Goal: Information Seeking & Learning: Check status

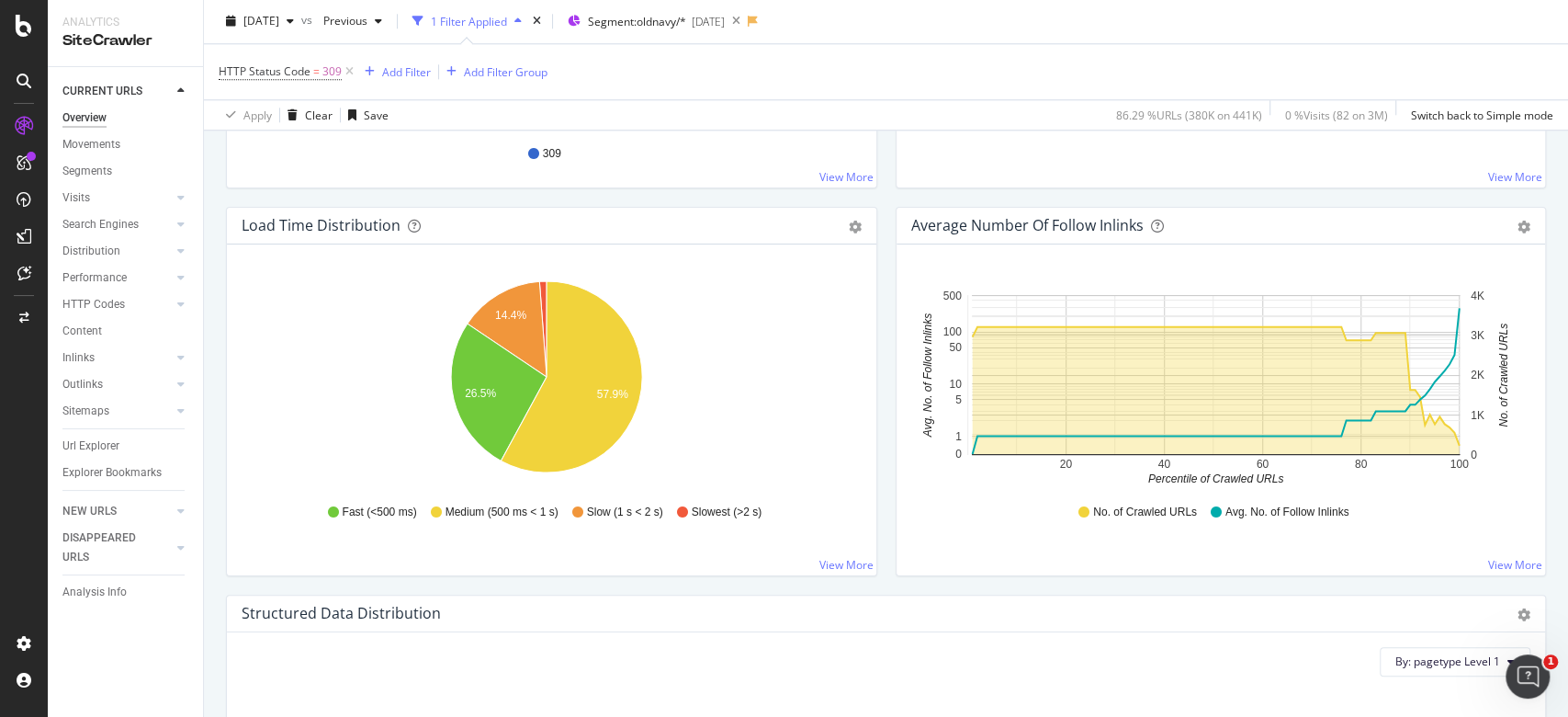
scroll to position [1175, 0]
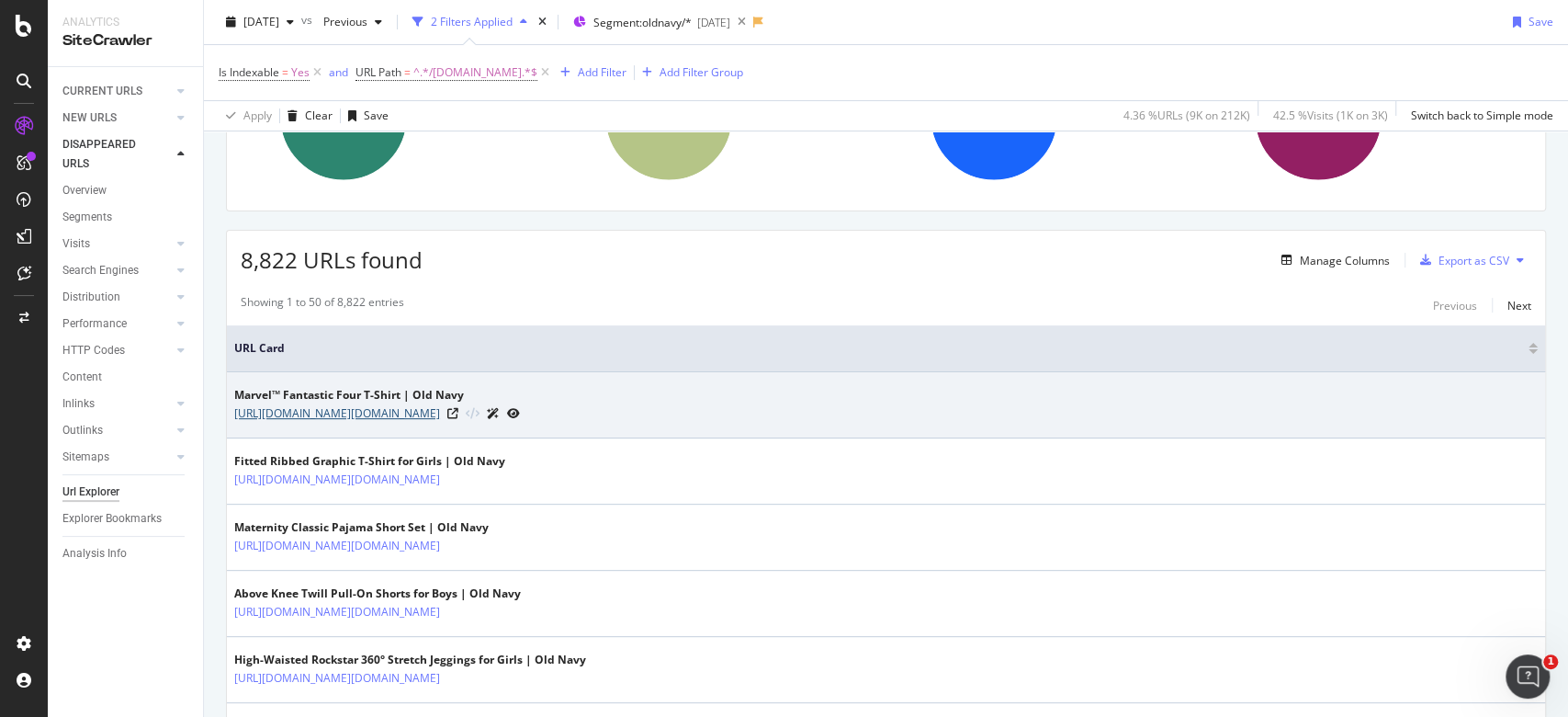
scroll to position [122, 0]
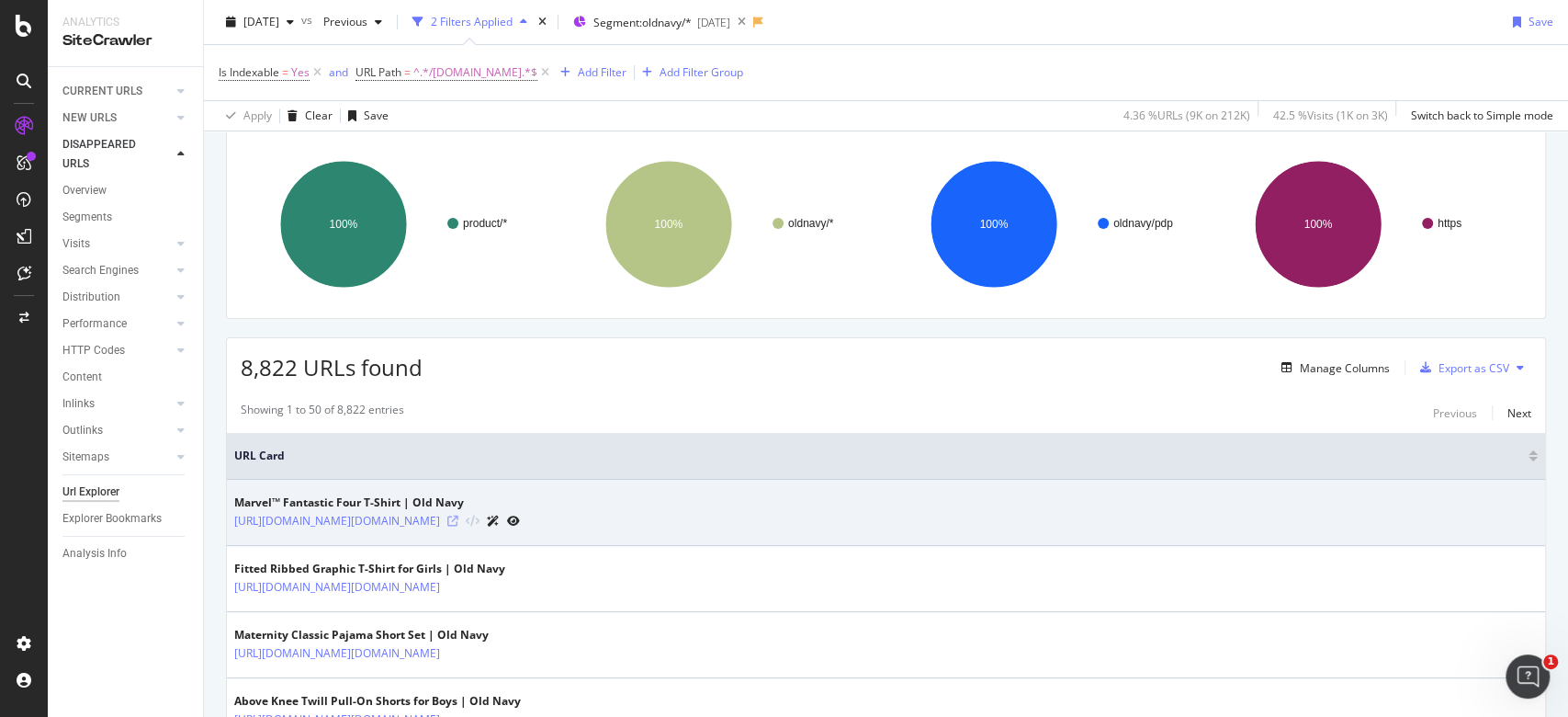
click at [458, 517] on icon at bounding box center [452, 520] width 11 height 11
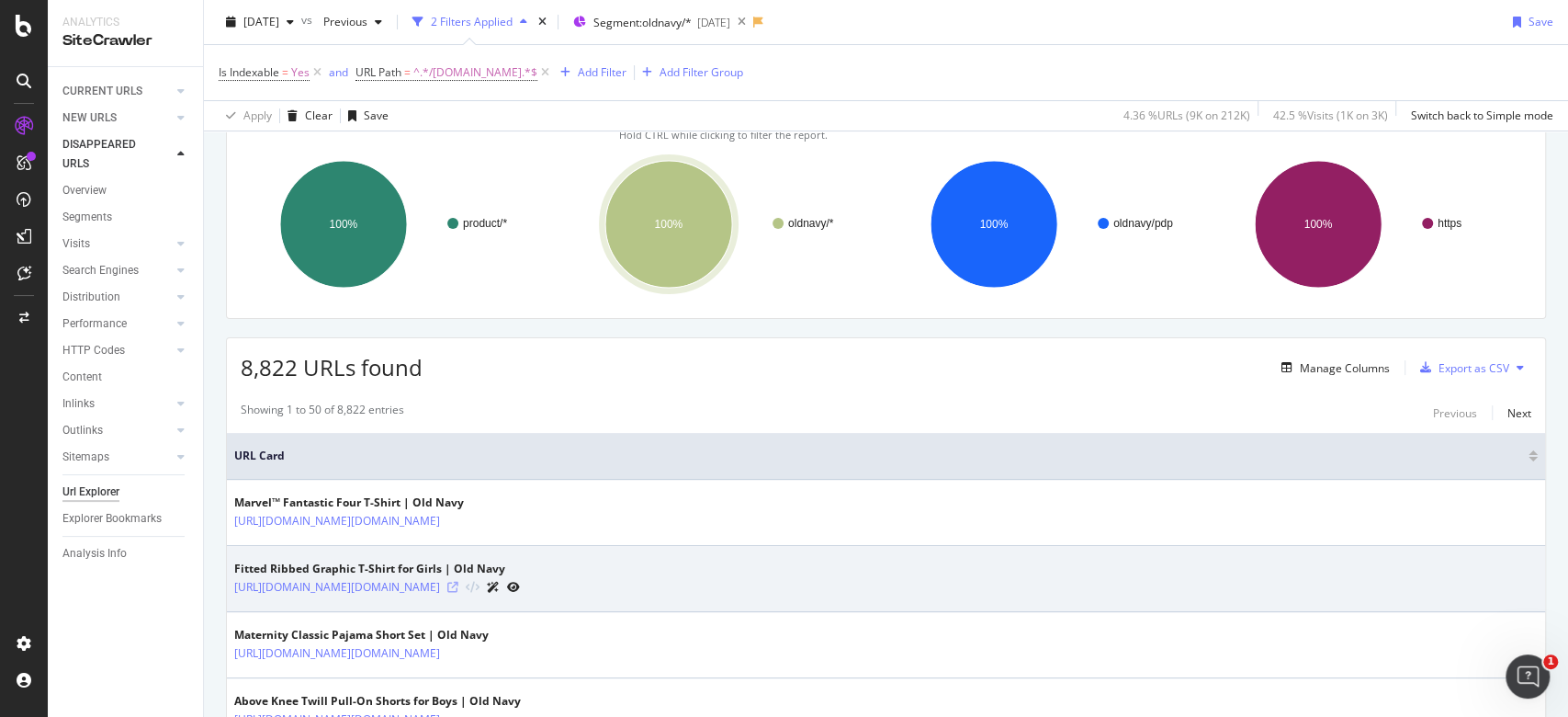
click at [458, 586] on icon at bounding box center [452, 587] width 11 height 11
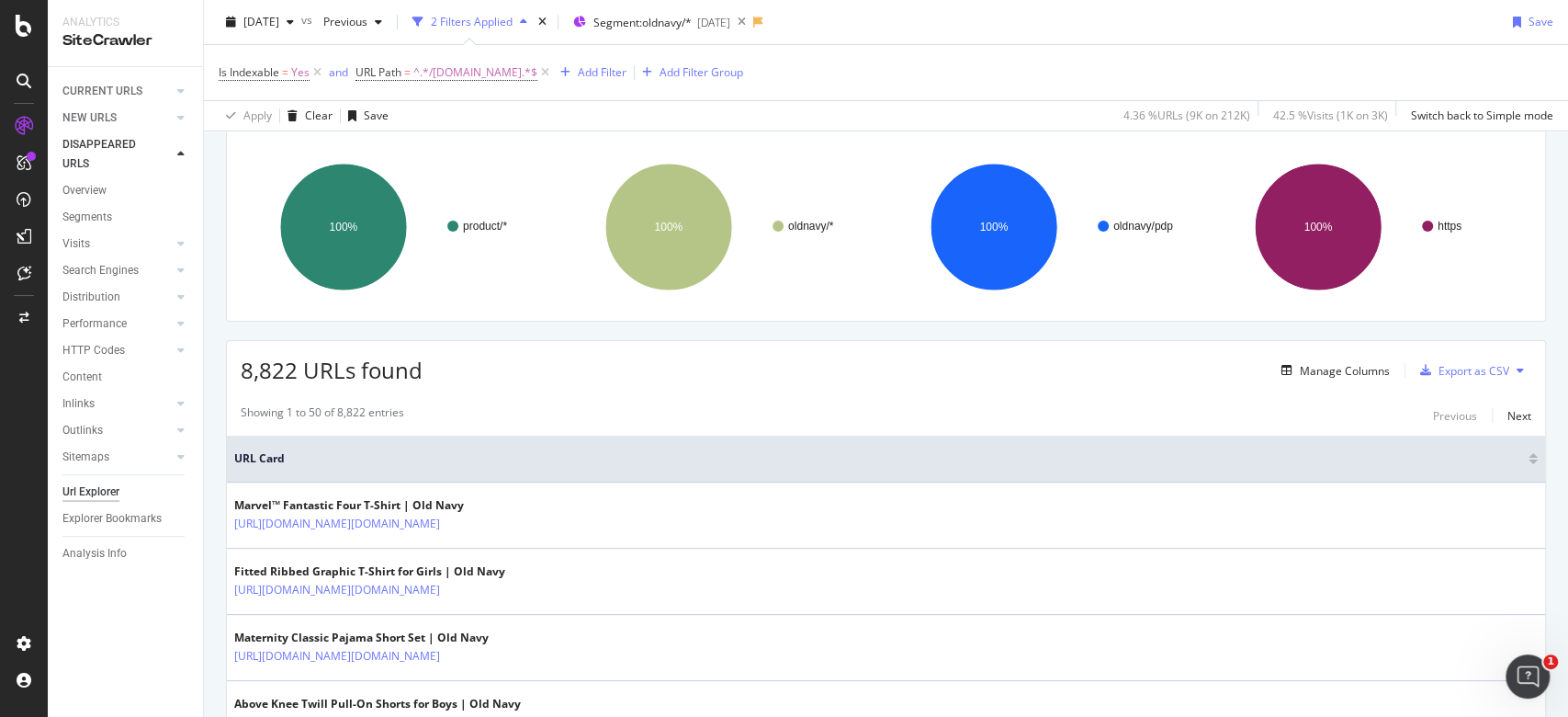
scroll to position [368, 0]
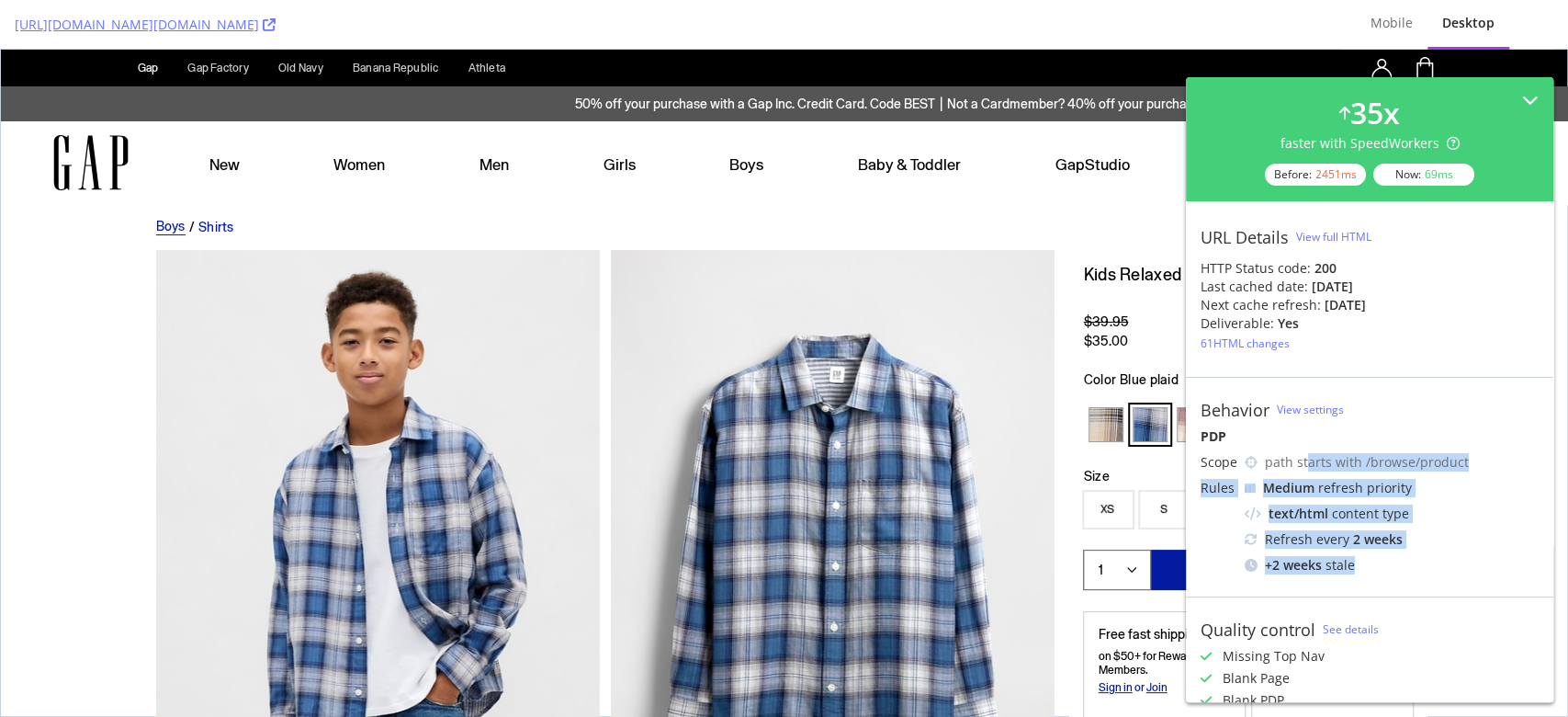
drag, startPoint x: 1308, startPoint y: 452, endPoint x: 1296, endPoint y: 452, distance: 12.0
click at [1374, 532] on div "Scope path starts with /browse/product Rules Medium refresh priority text/html …" at bounding box center [1370, 514] width 338 height 121
drag, startPoint x: 163, startPoint y: 132, endPoint x: 178, endPoint y: 127, distance: 15.8
